Goal: Task Accomplishment & Management: Use online tool/utility

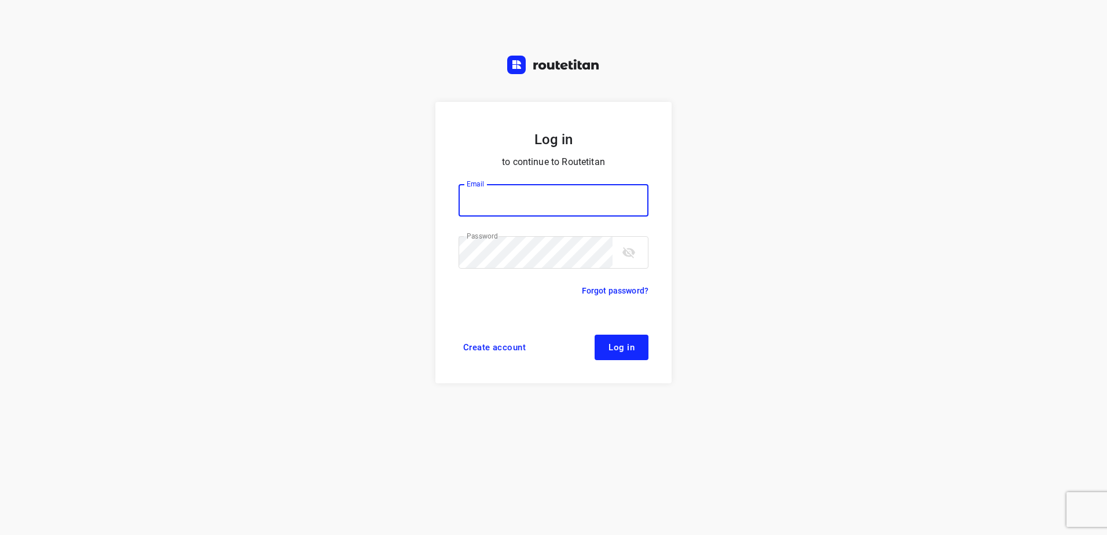
type input "horeca@kaddour.nl"
click at [626, 335] on button "Log in" at bounding box center [621, 347] width 54 height 25
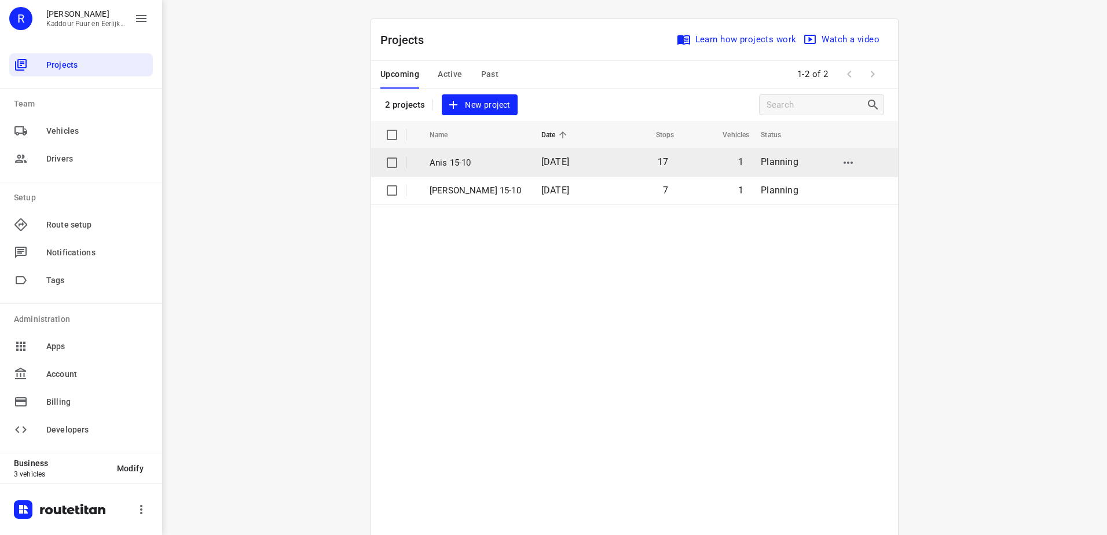
click at [497, 164] on p "Anis 15-10" at bounding box center [476, 162] width 94 height 13
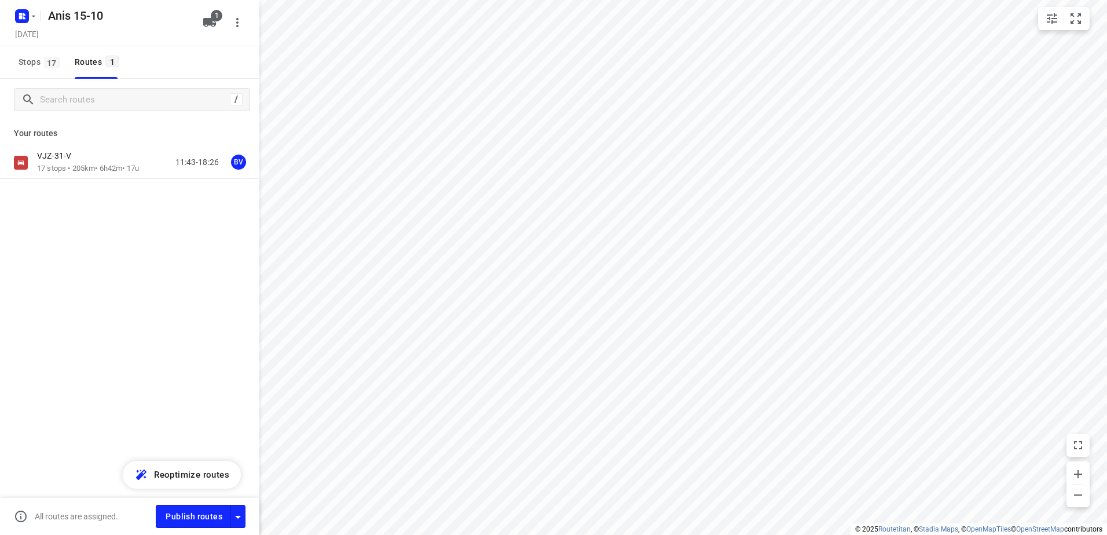
click at [107, 156] on div "VJZ-31-V" at bounding box center [88, 156] width 102 height 13
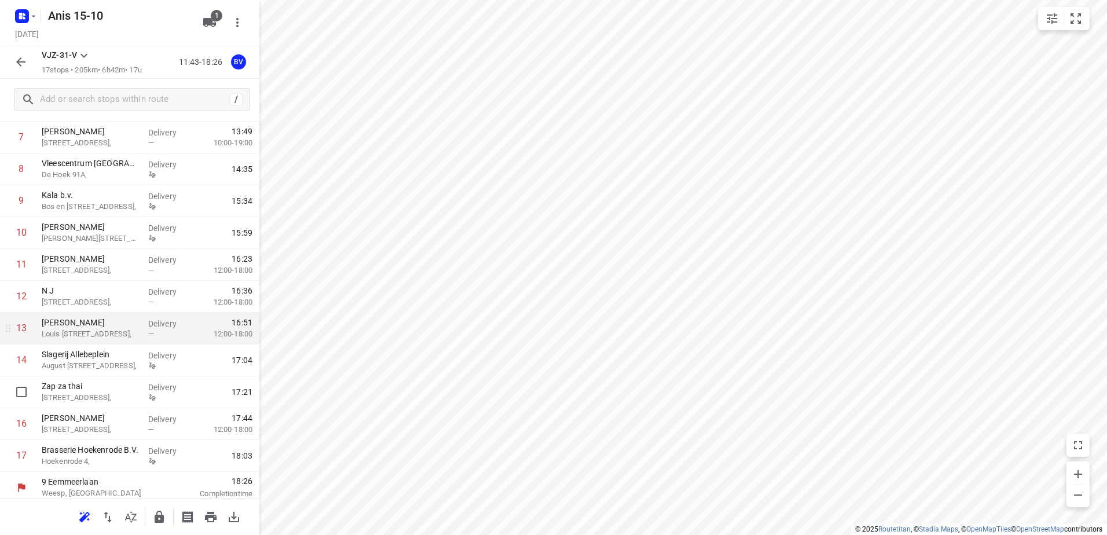
scroll to position [254, 0]
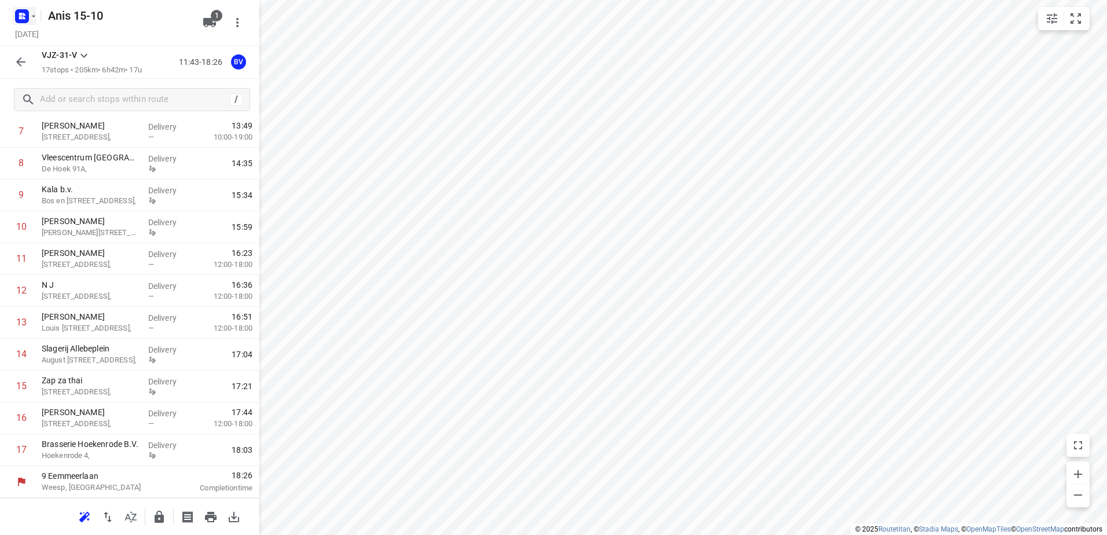
click at [28, 12] on rect "button" at bounding box center [22, 16] width 14 height 14
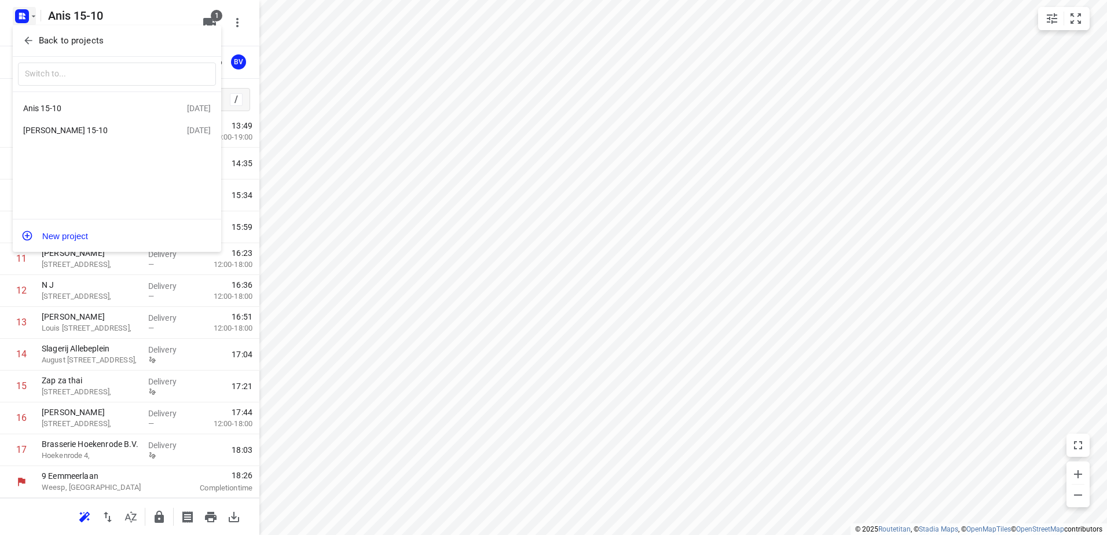
click at [80, 125] on div "[PERSON_NAME] 15-10" at bounding box center [105, 130] width 164 height 14
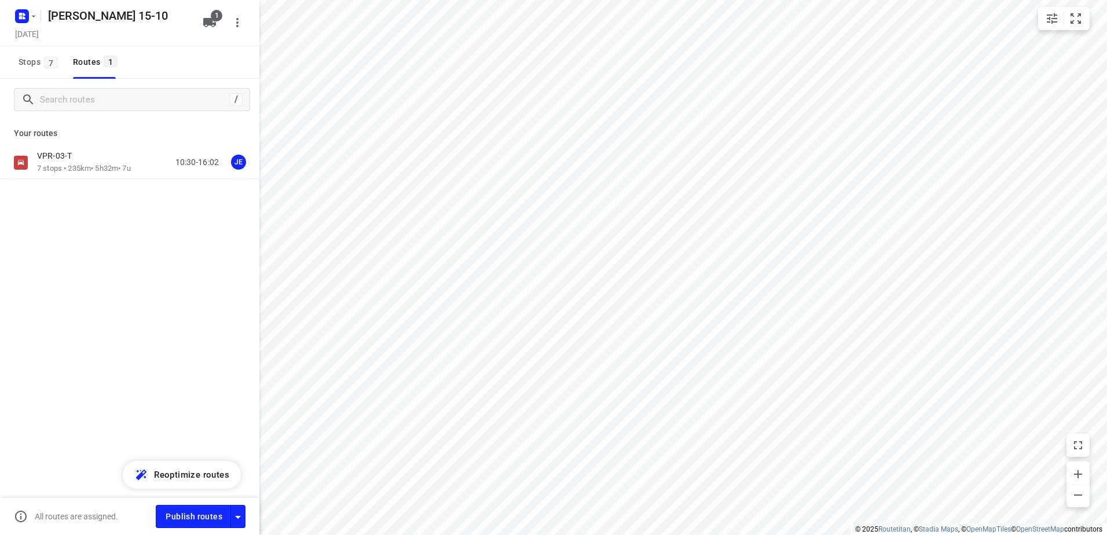
click at [77, 159] on p "VPR-03-T" at bounding box center [58, 155] width 42 height 10
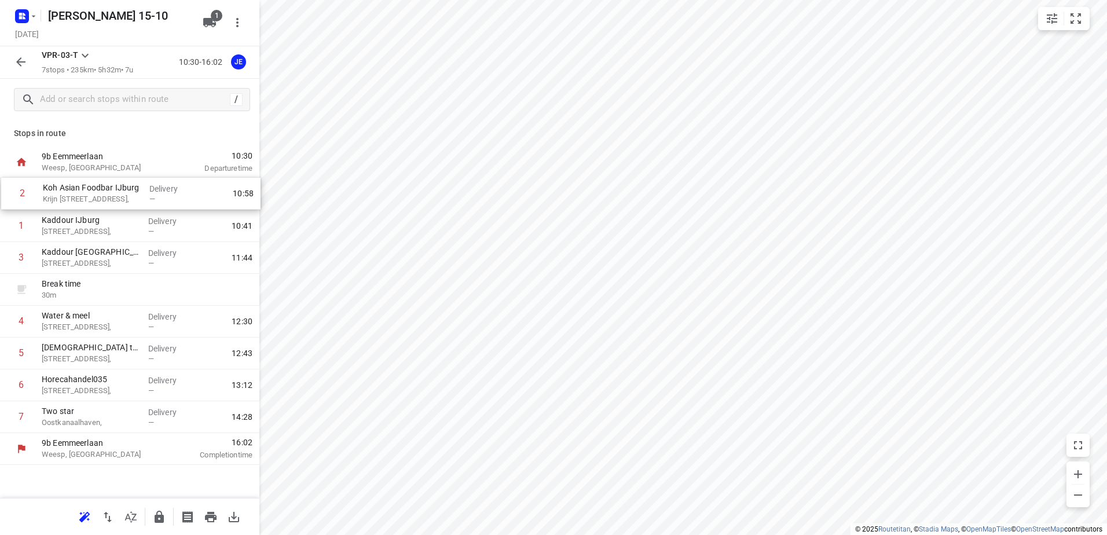
drag, startPoint x: 183, startPoint y: 223, endPoint x: 185, endPoint y: 179, distance: 44.0
click at [185, 179] on div "1 Kaddour IJburg [STREET_ADDRESS], Delivery — 10:41 2 Koh Asian Foodbar IJburg …" at bounding box center [129, 305] width 259 height 255
click at [28, 71] on button "button" at bounding box center [20, 61] width 23 height 23
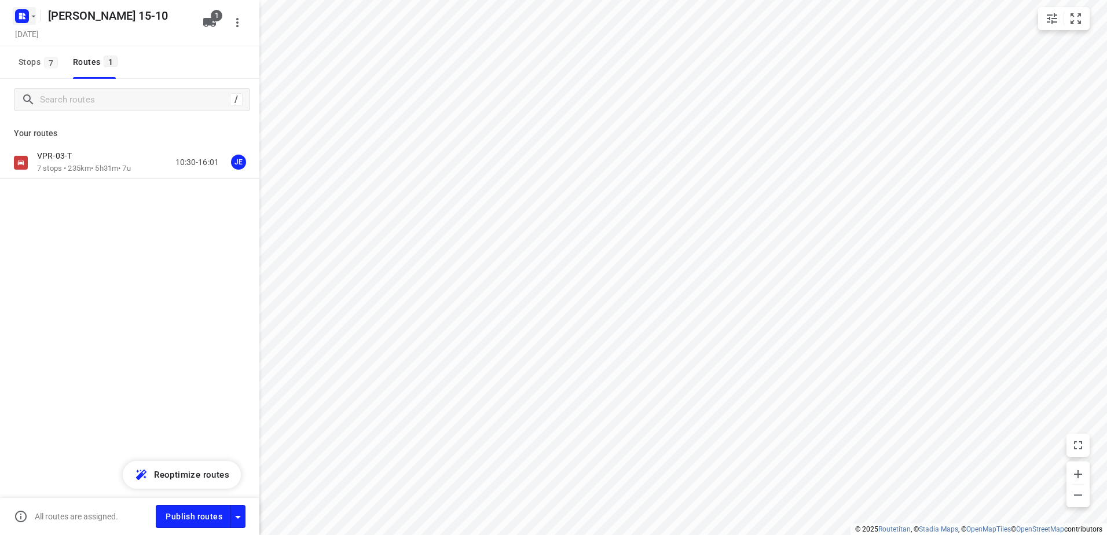
click at [27, 25] on icon "button" at bounding box center [22, 16] width 19 height 19
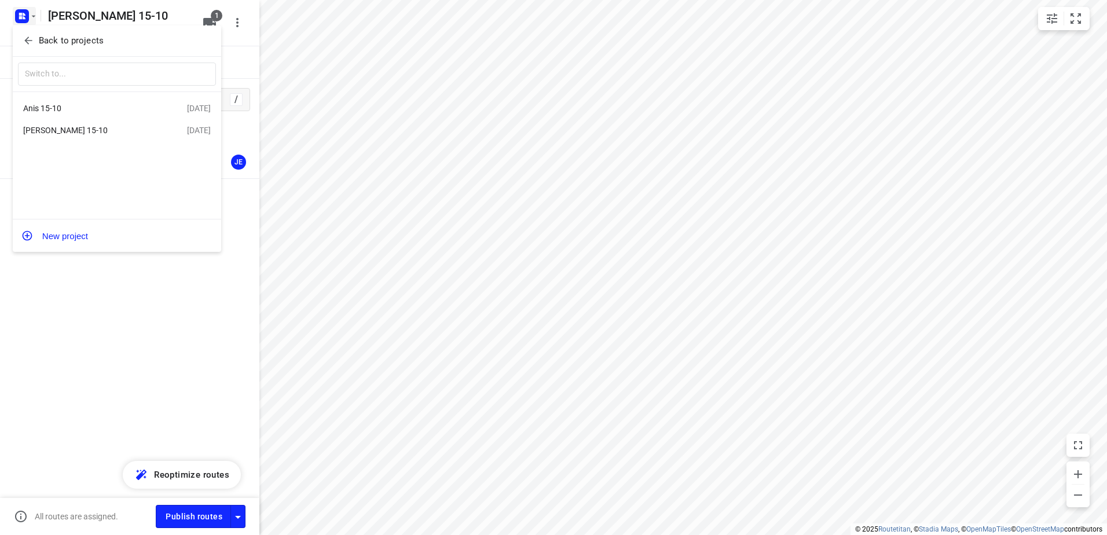
click at [118, 390] on div at bounding box center [553, 267] width 1107 height 535
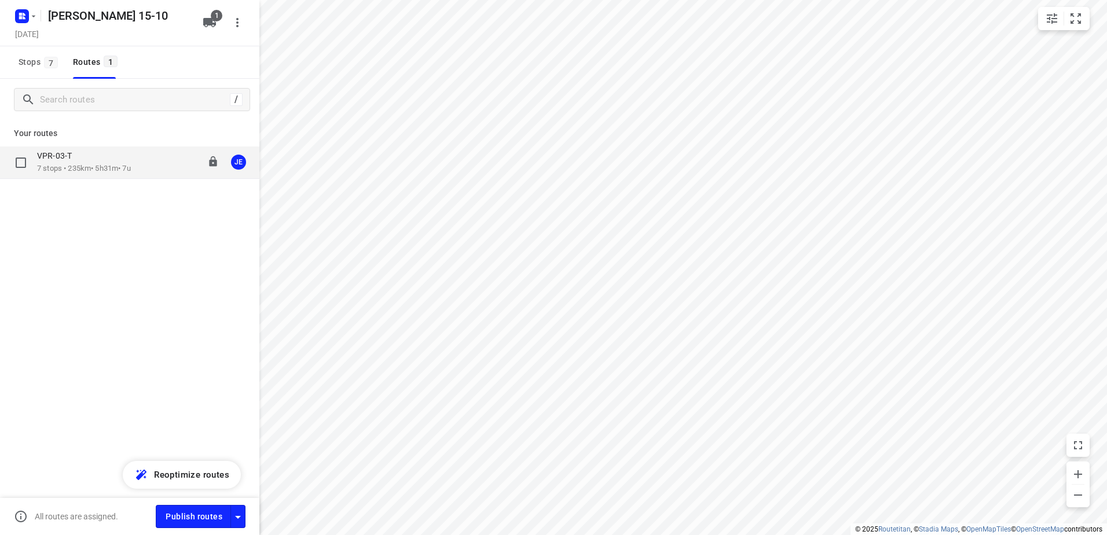
click at [75, 154] on p "VPR-03-T" at bounding box center [58, 155] width 42 height 10
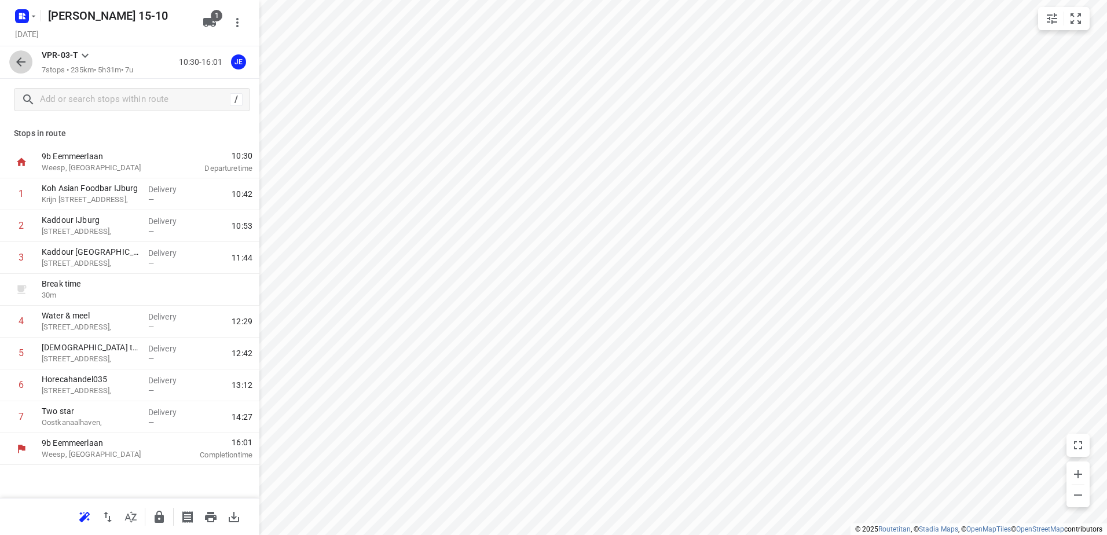
click at [19, 66] on icon "button" at bounding box center [21, 62] width 14 height 14
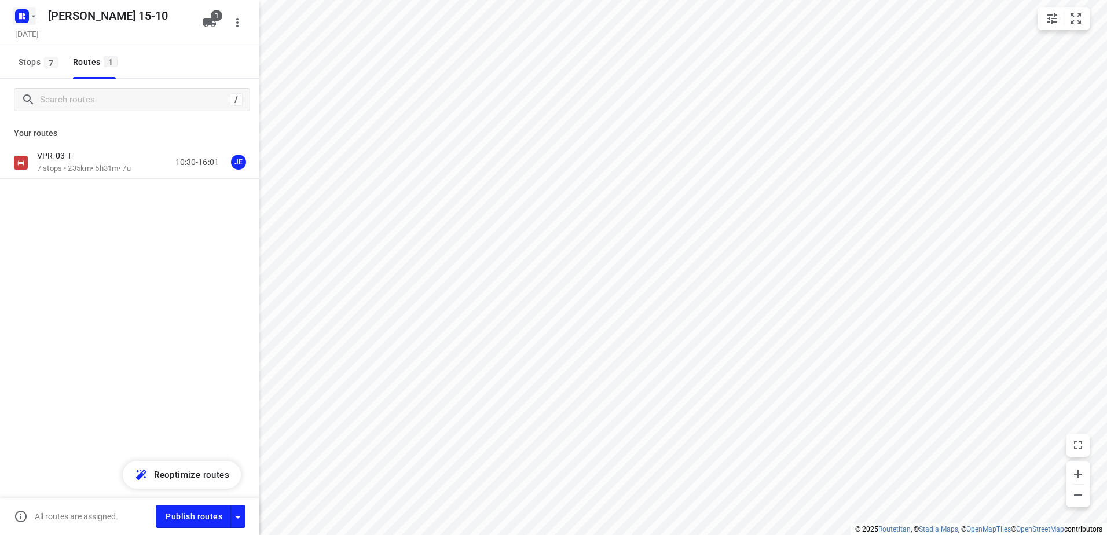
click at [34, 13] on icon "button" at bounding box center [33, 16] width 9 height 9
click at [89, 31] on div "Back to projects" at bounding box center [117, 40] width 208 height 31
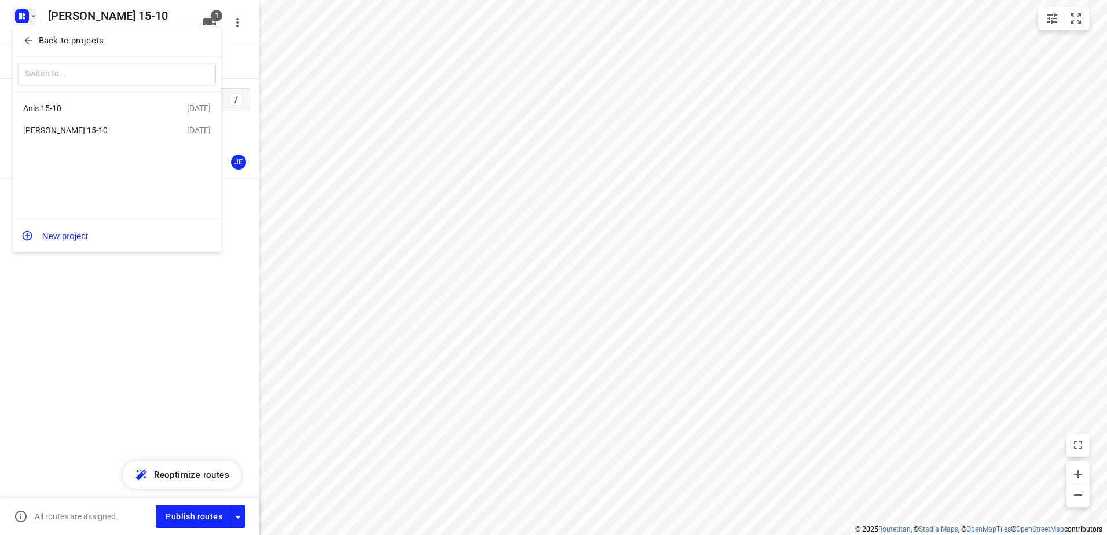
click at [82, 106] on div "Anis 15-10" at bounding box center [89, 108] width 133 height 9
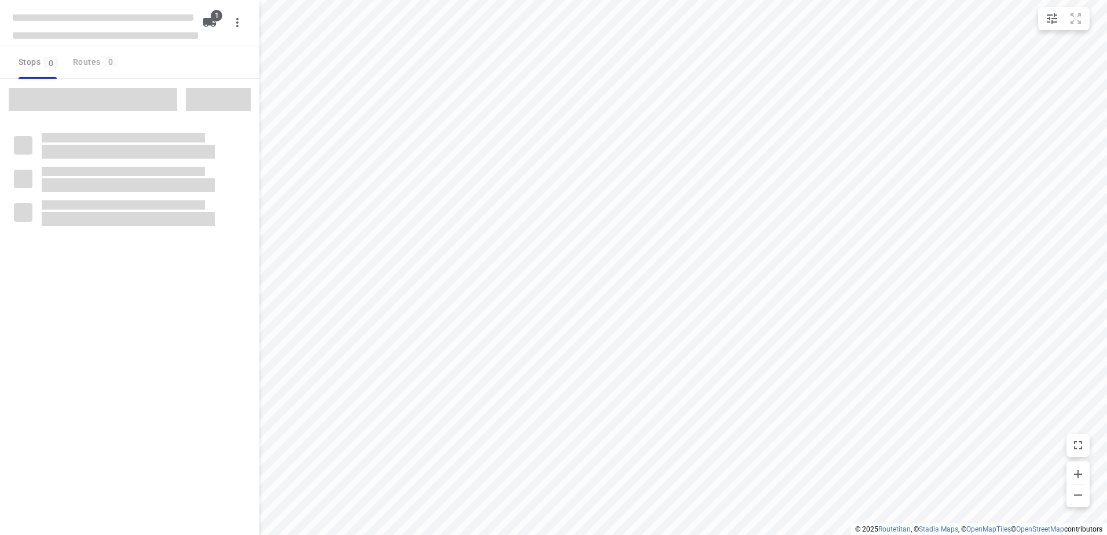
type input "distance"
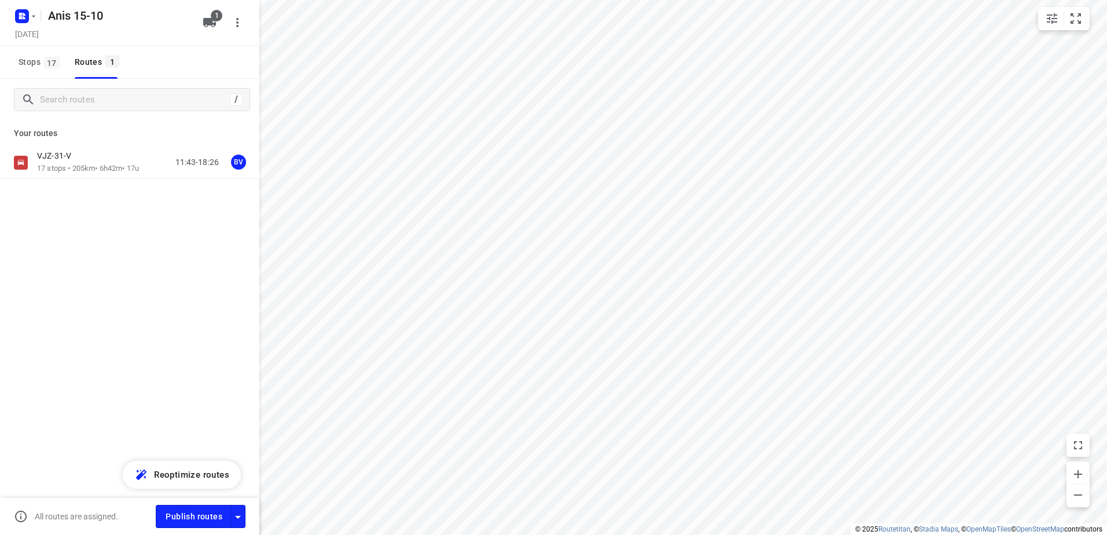
click at [91, 168] on p "17 stops • 205km • 6h42m • 17u" at bounding box center [88, 168] width 102 height 11
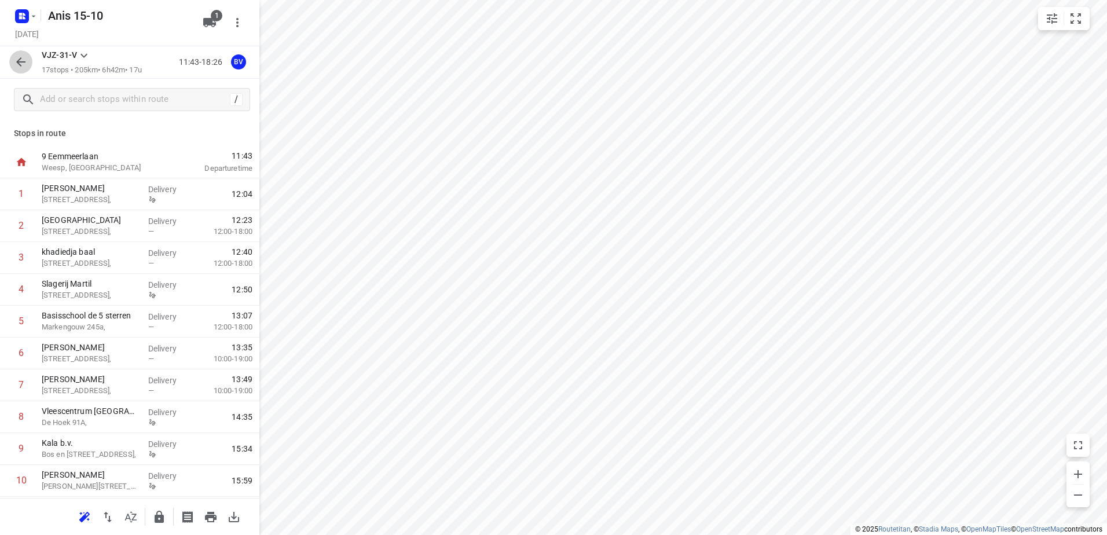
click at [14, 65] on icon "button" at bounding box center [21, 62] width 14 height 14
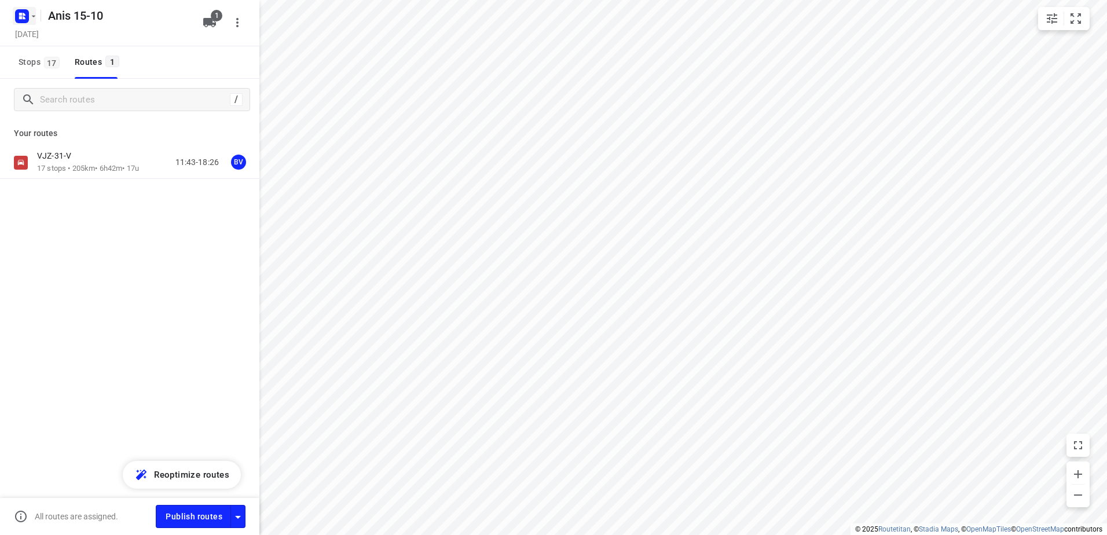
click at [35, 21] on button "button" at bounding box center [24, 16] width 23 height 19
click at [57, 41] on p "Back to projects" at bounding box center [71, 40] width 65 height 13
